Goal: Check status: Check status

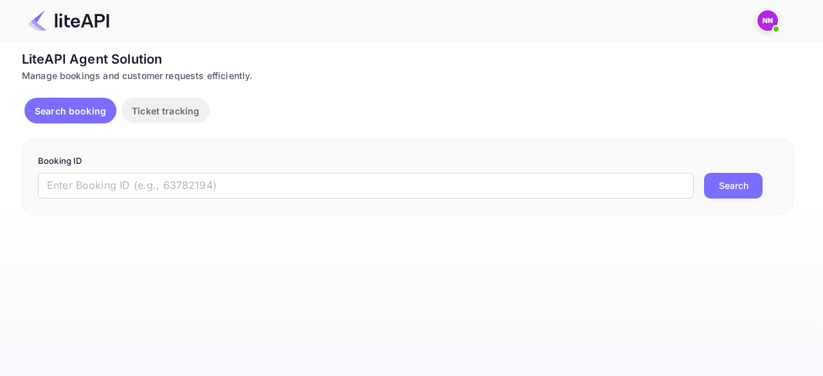
click at [764, 21] on img at bounding box center [767, 20] width 21 height 21
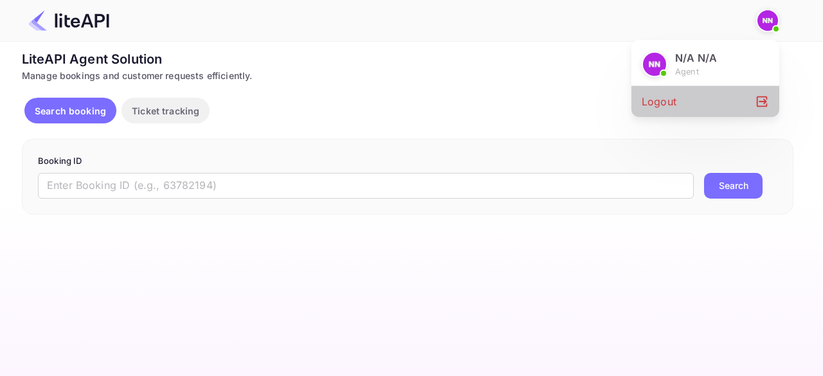
click at [759, 100] on icon at bounding box center [761, 101] width 14 height 14
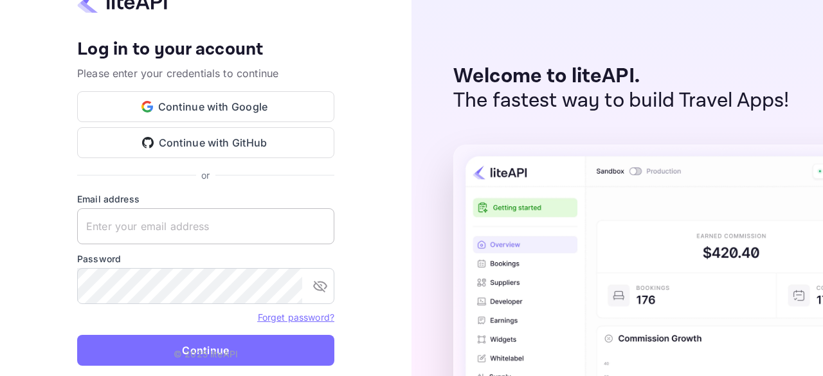
click at [187, 226] on input "text" at bounding box center [205, 226] width 257 height 36
type input "[EMAIL_ADDRESS][DOMAIN_NAME]"
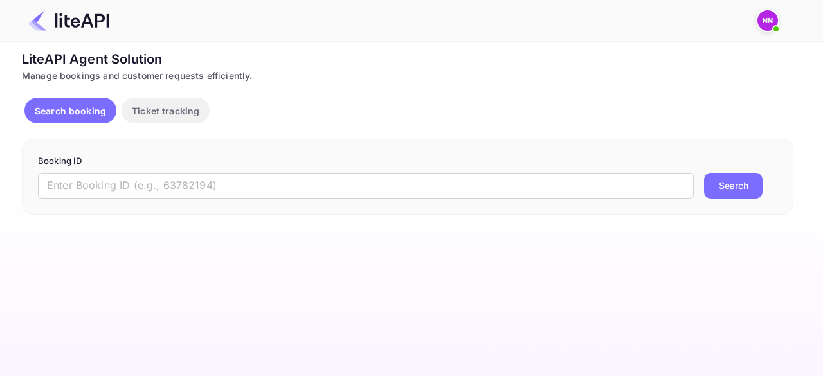
click at [769, 13] on img at bounding box center [767, 20] width 21 height 21
click at [762, 98] on icon at bounding box center [761, 101] width 14 height 14
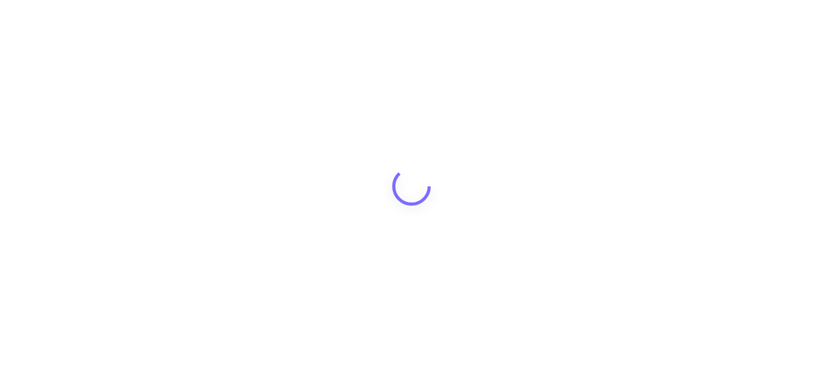
type input "zen.abddin@tbo.com"
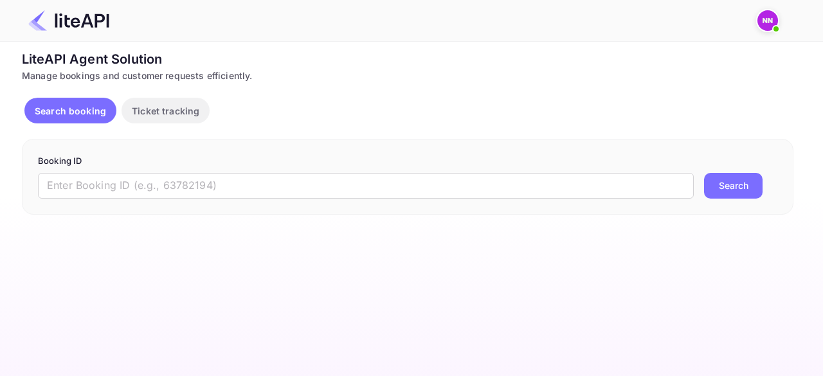
click at [771, 26] on span at bounding box center [775, 28] width 13 height 13
click at [760, 101] on icon at bounding box center [761, 101] width 11 height 11
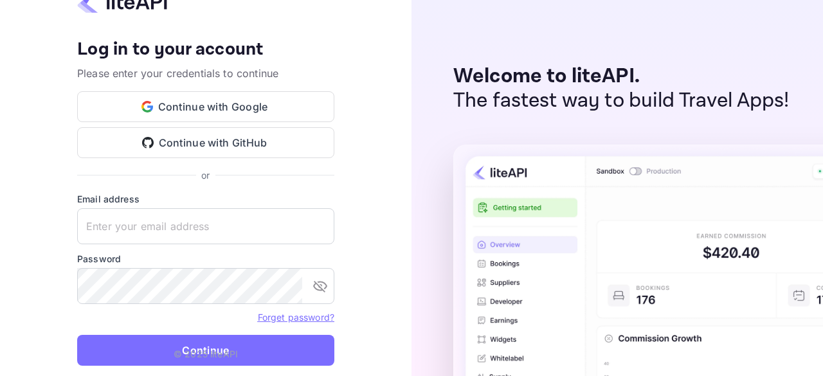
type input "[EMAIL_ADDRESS][DOMAIN_NAME]"
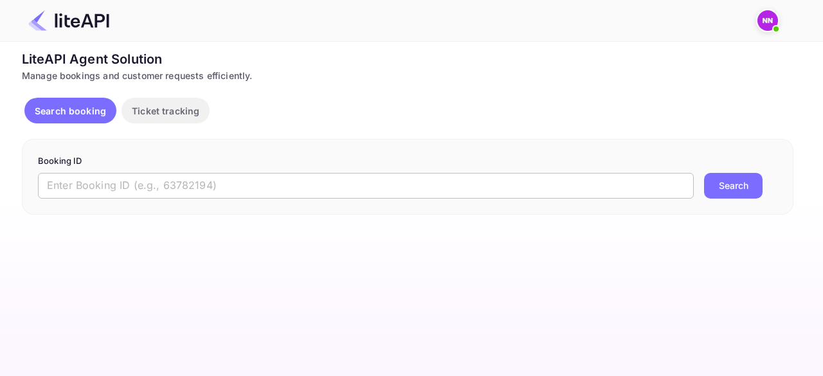
drag, startPoint x: 0, startPoint y: 0, endPoint x: 164, endPoint y: 187, distance: 248.7
click at [165, 187] on input "text" at bounding box center [365, 186] width 655 height 26
paste input "8951676"
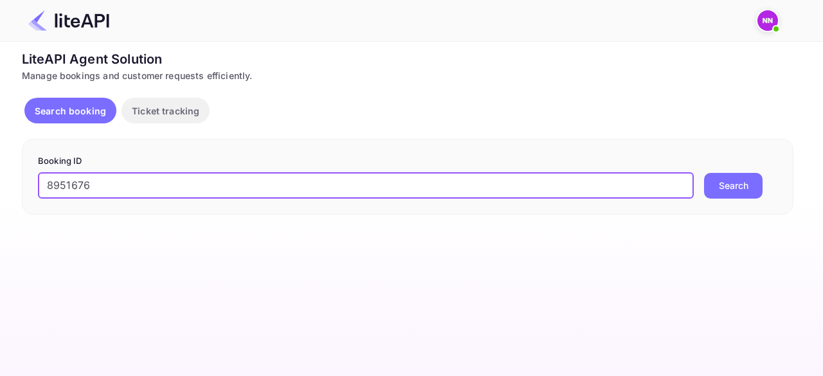
type input "8951676"
click at [740, 185] on button "Search" at bounding box center [733, 186] width 58 height 26
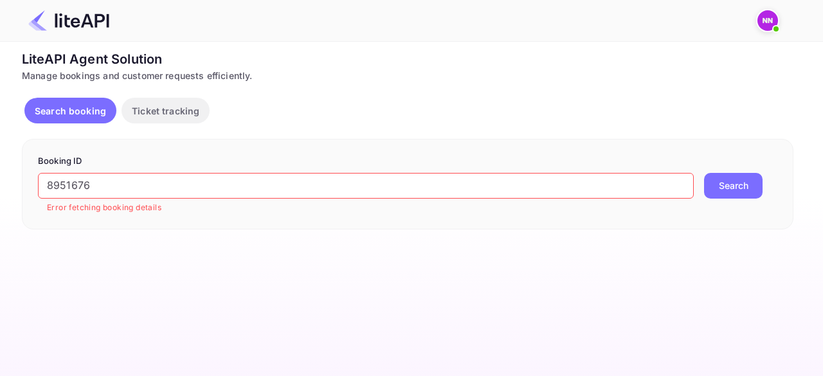
click at [760, 18] on img at bounding box center [767, 20] width 21 height 21
click at [681, 63] on p "N/A N/A" at bounding box center [696, 57] width 42 height 15
click at [656, 66] on img at bounding box center [654, 64] width 23 height 23
click at [765, 97] on icon at bounding box center [761, 101] width 14 height 14
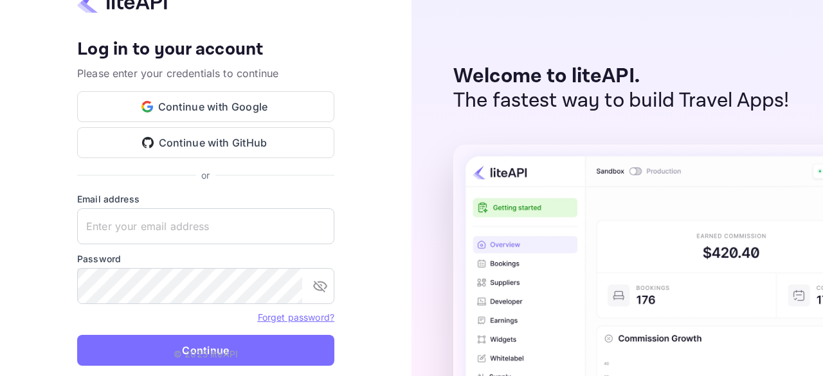
click at [206, 350] on p "© 2025 liteAPI" at bounding box center [206, 353] width 64 height 13
click at [247, 295] on div "Your account has been created successfully, a confirmation link has been sent t…" at bounding box center [205, 188] width 411 height 376
click at [289, 289] on keeper-lock "Open Keeper Popup" at bounding box center [292, 285] width 15 height 15
click at [290, 288] on keeper-lock "Open Keeper Popup" at bounding box center [292, 285] width 15 height 15
click at [315, 227] on keeper-lock "Open Keeper Popup" at bounding box center [317, 225] width 15 height 15
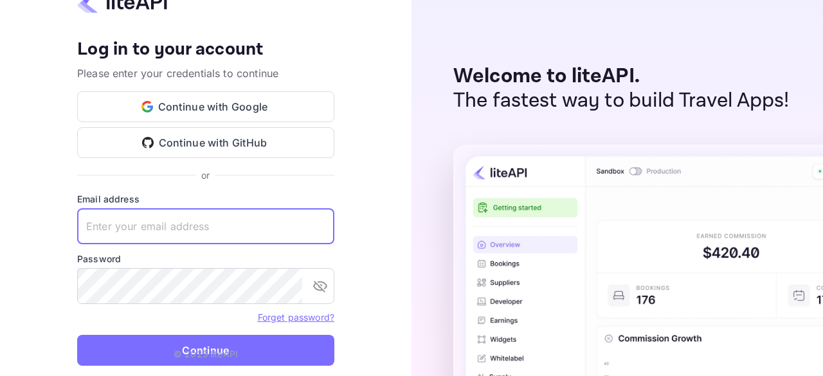
type input "zen.abddin@tbo.com"
